Goal: Task Accomplishment & Management: Manage account settings

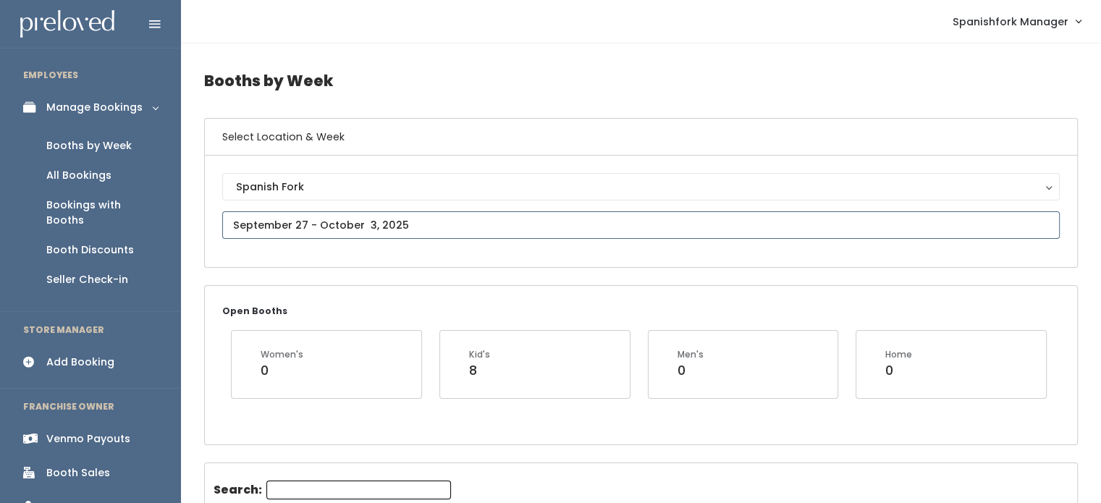
click at [398, 214] on input "text" at bounding box center [641, 225] width 838 height 28
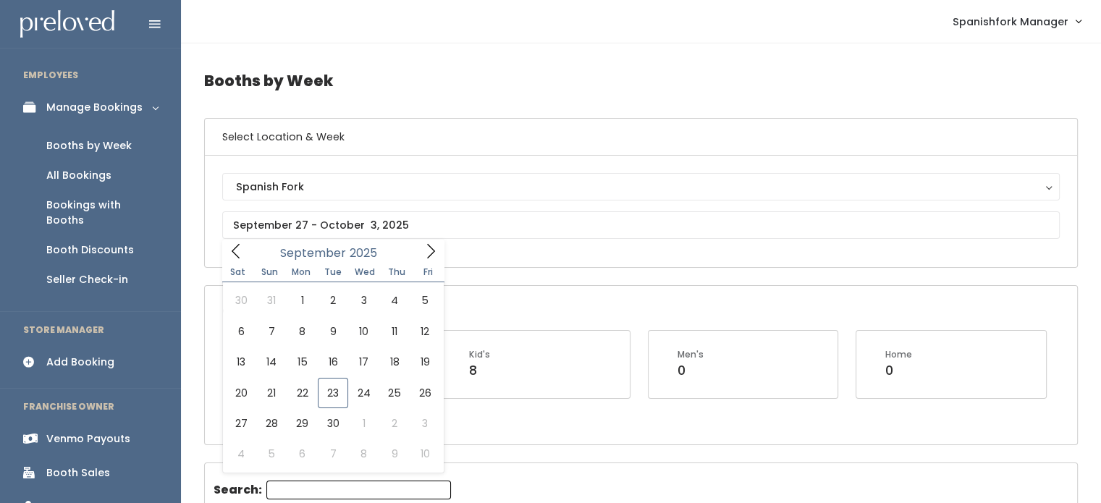
click at [69, 243] on div "Booth Discounts" at bounding box center [90, 250] width 88 height 15
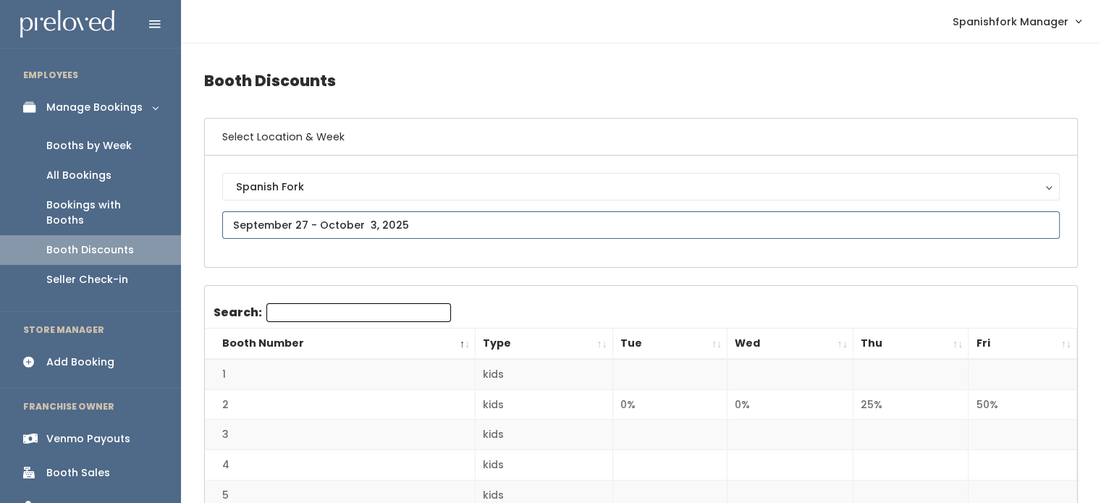
click at [657, 226] on input "text" at bounding box center [641, 225] width 838 height 28
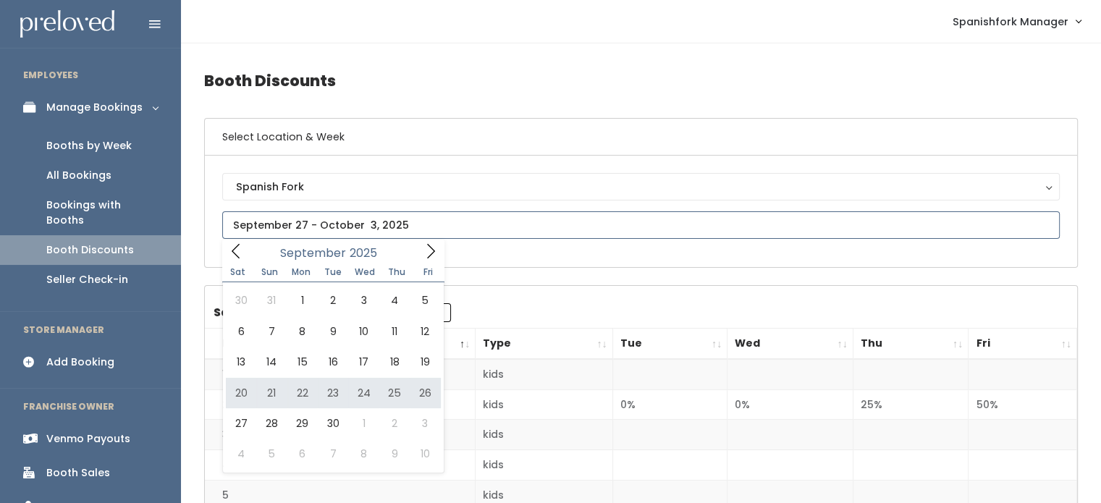
type input "[DATE] to [DATE]"
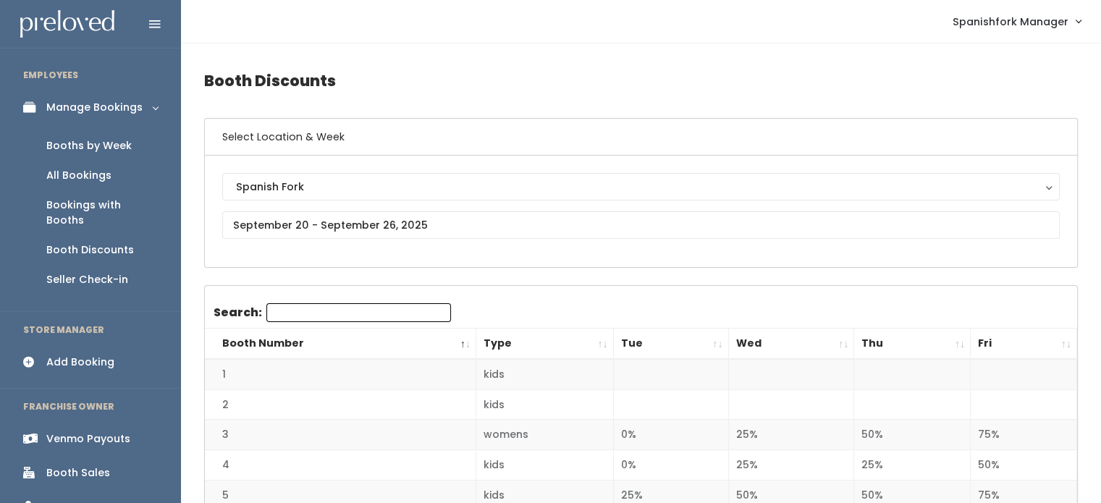
click at [675, 344] on th "Tue" at bounding box center [670, 344] width 115 height 31
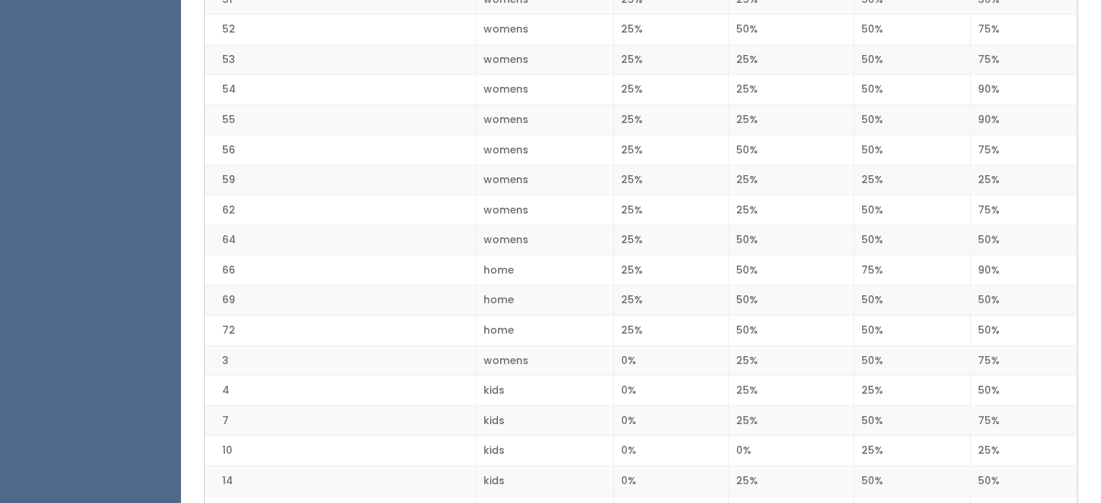
scroll to position [1058, 0]
